Goal: Find specific page/section: Find specific page/section

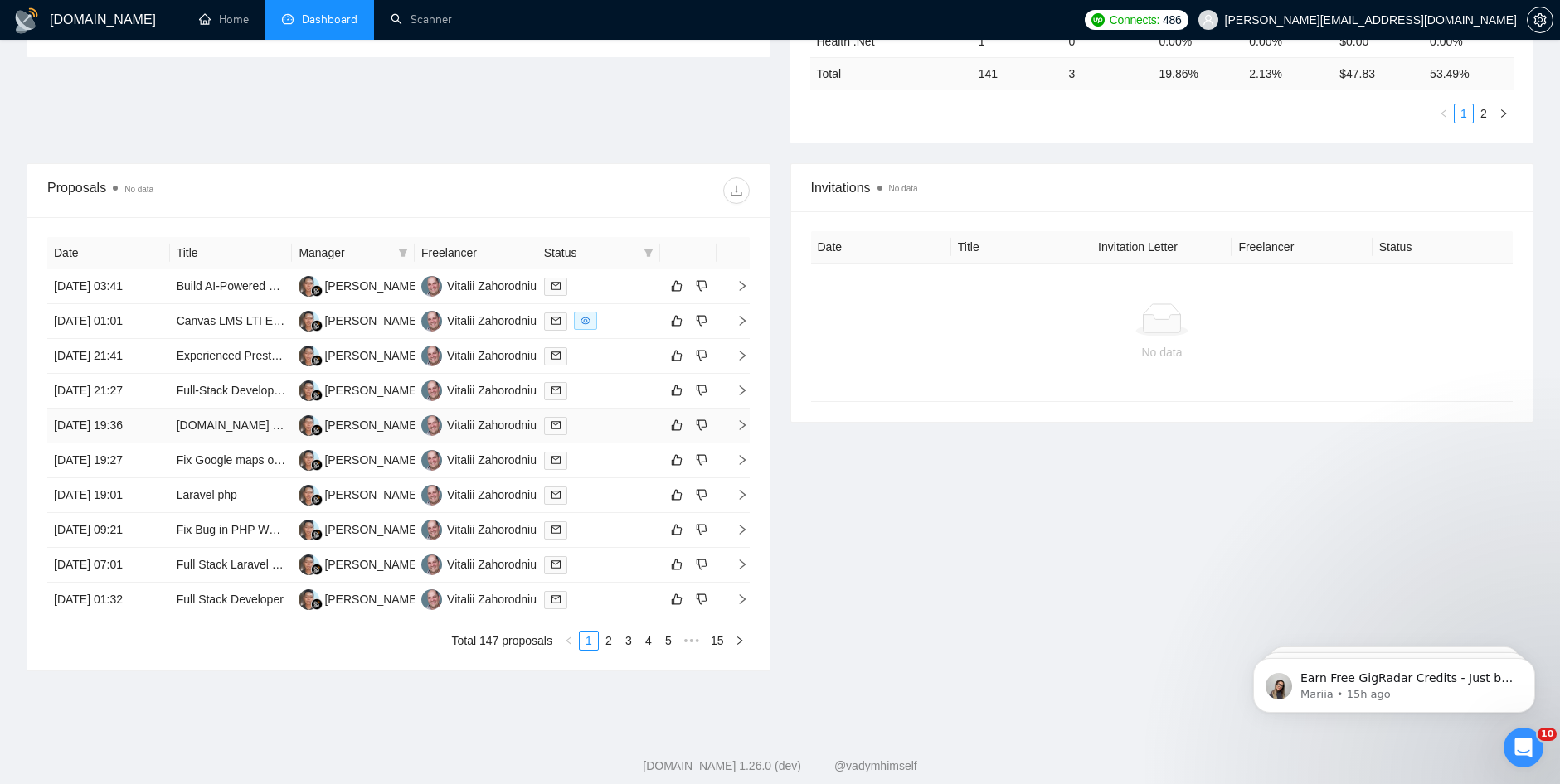
scroll to position [530, 0]
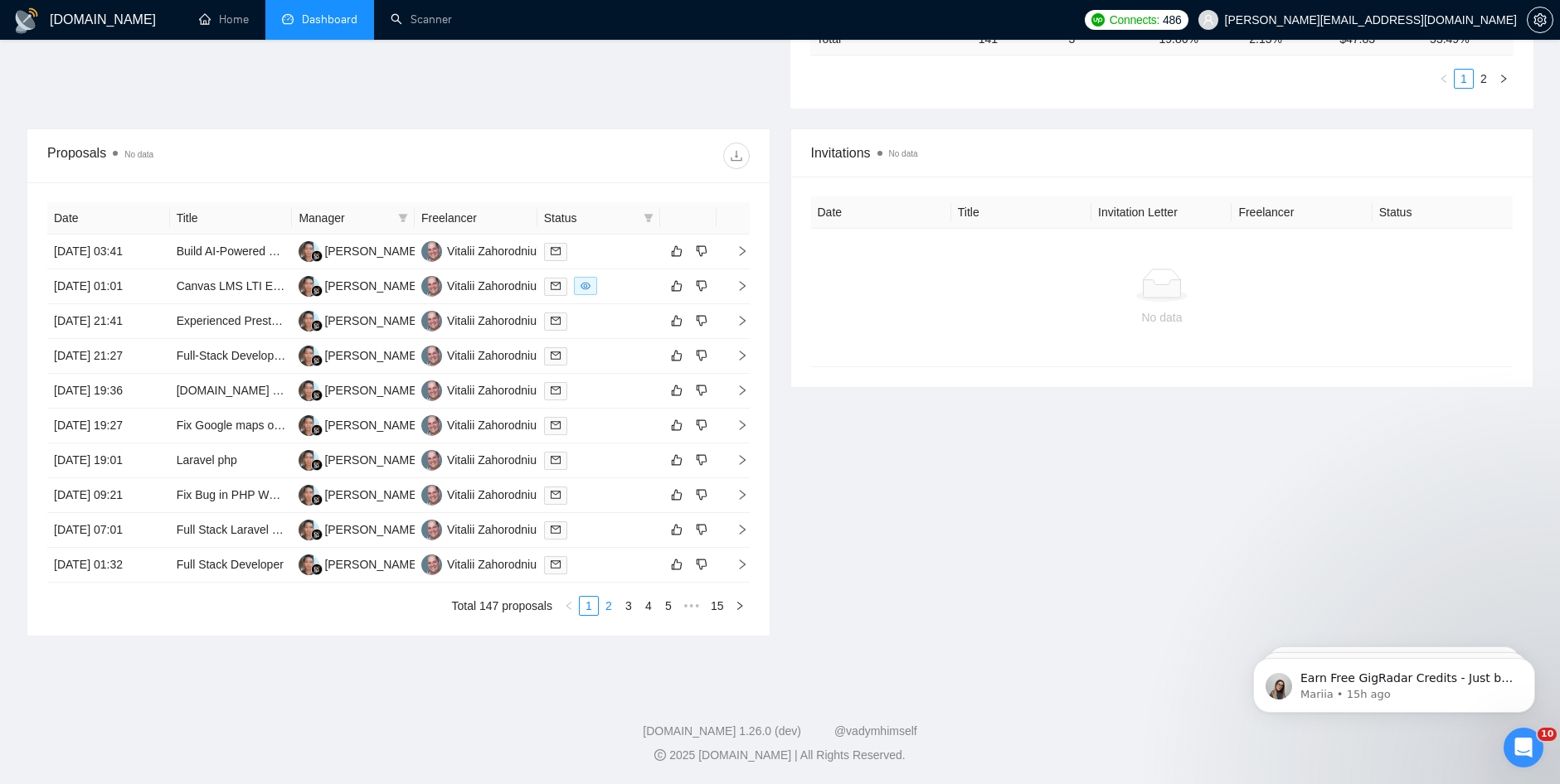
click at [605, 603] on link "2" at bounding box center [608, 606] width 18 height 18
click at [624, 613] on link "3" at bounding box center [629, 606] width 18 height 18
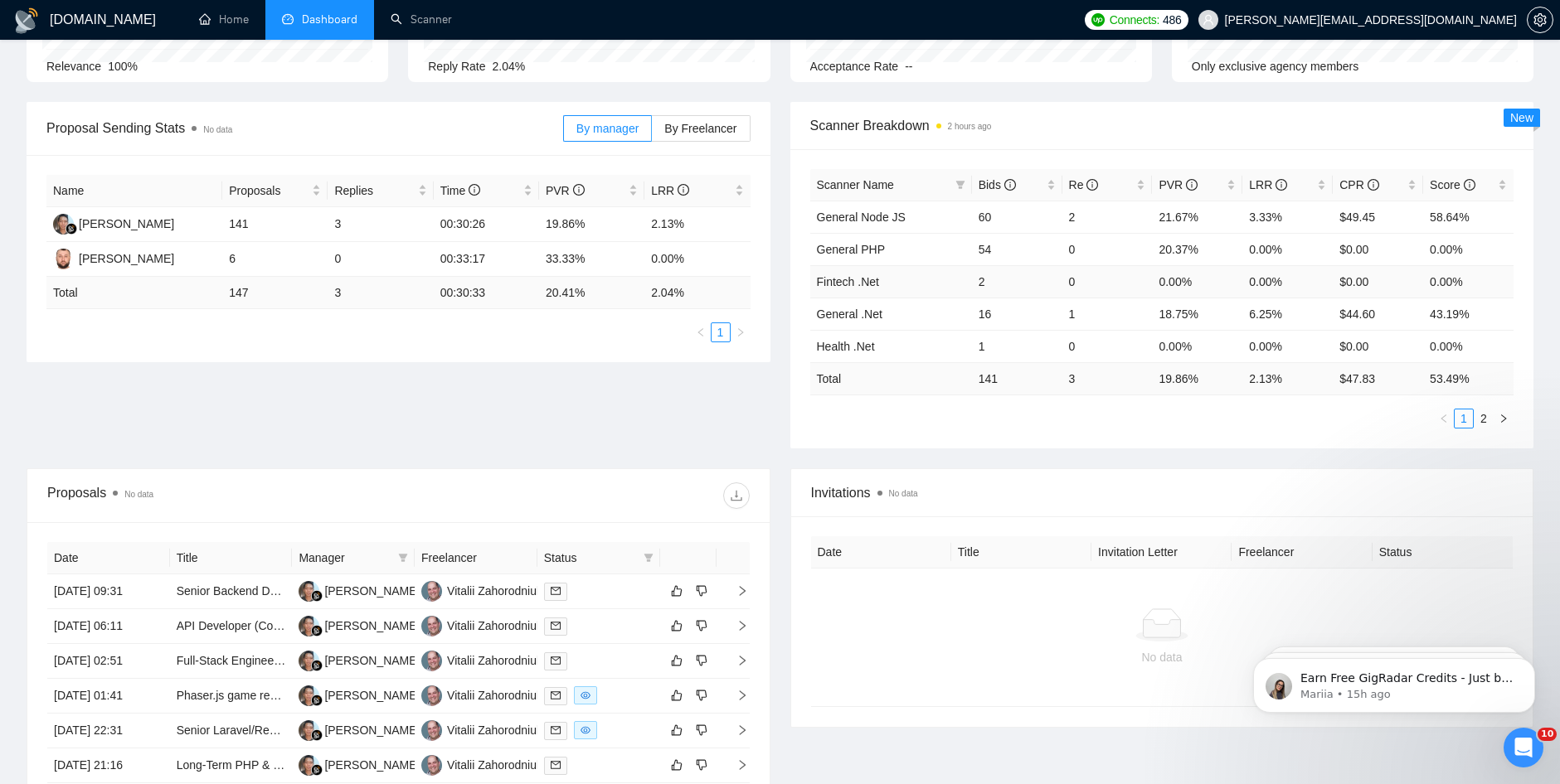
scroll to position [0, 0]
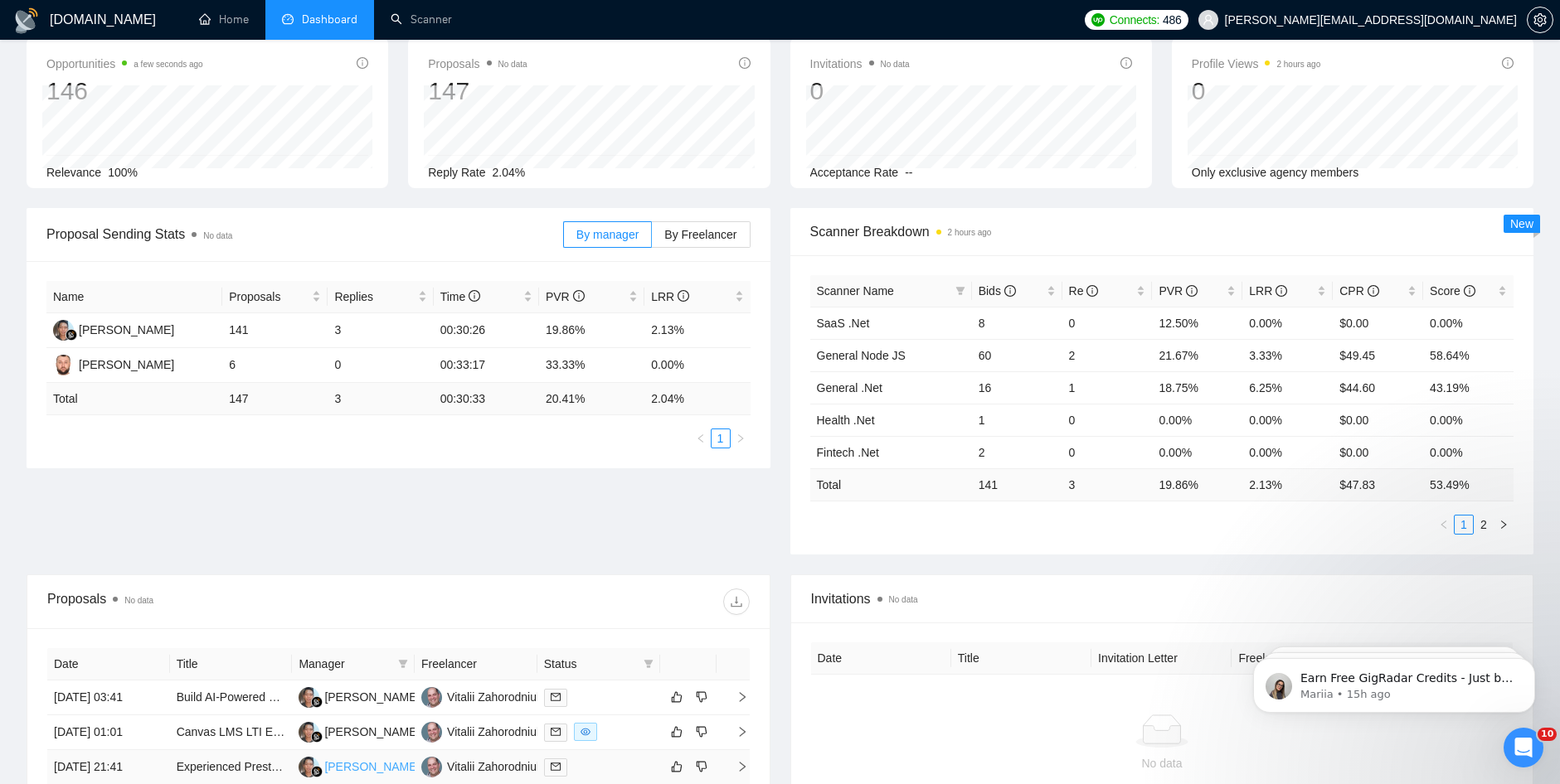
scroll to position [248, 0]
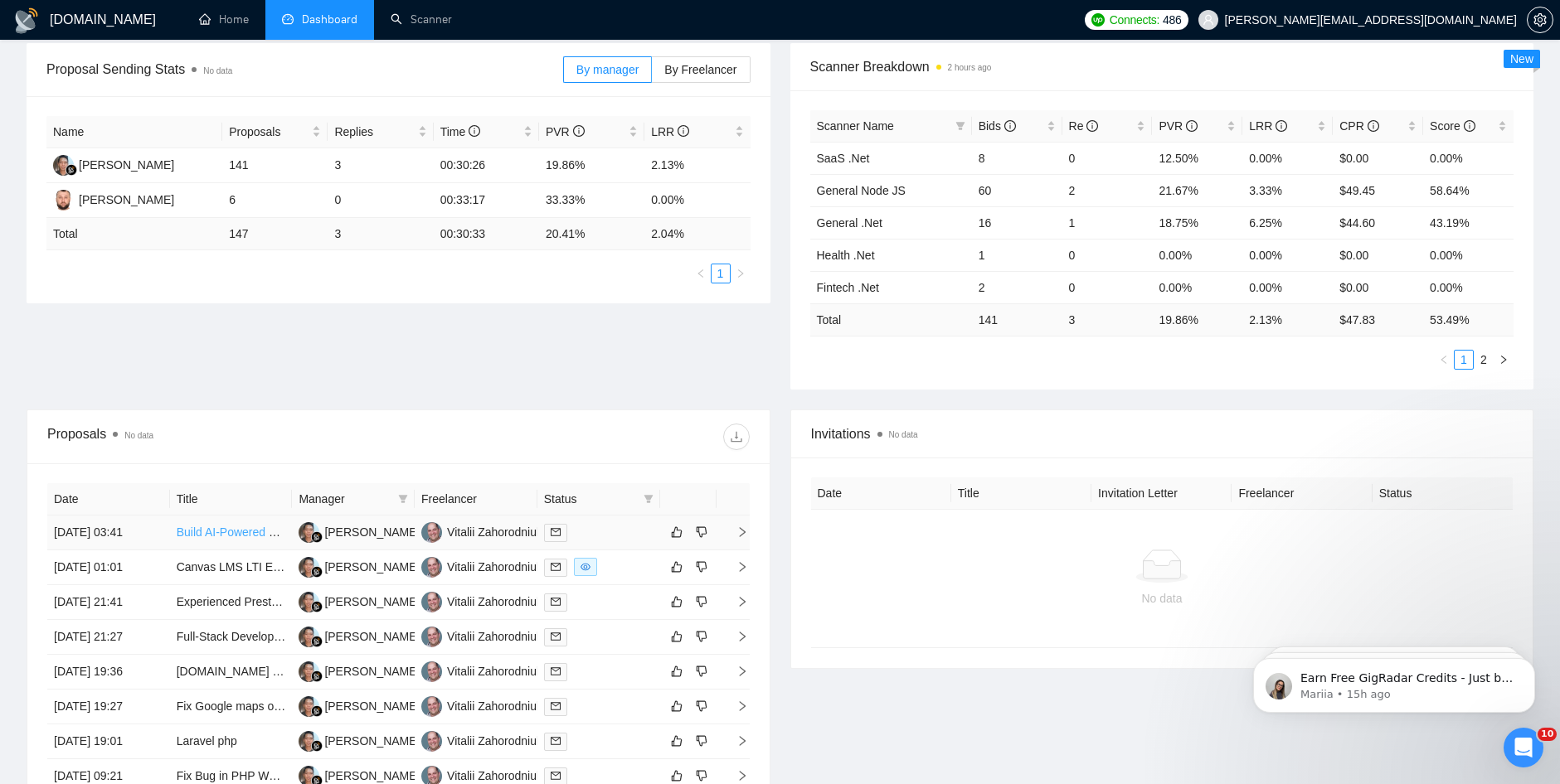
click at [227, 531] on link "Build AI-Powered Web App (Node.js, React, OpenAI API)" at bounding box center [323, 532] width 293 height 13
